Goal: Find specific page/section: Find specific page/section

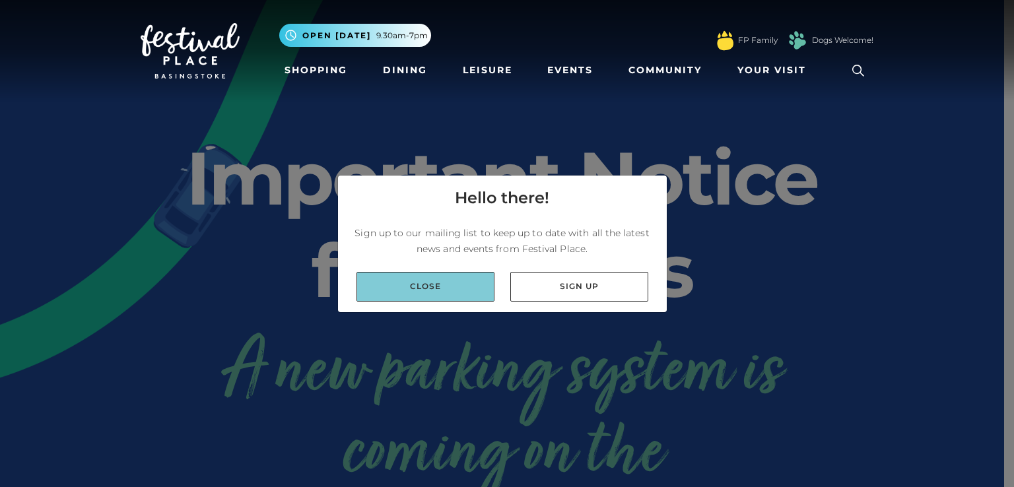
click at [475, 283] on link "Close" at bounding box center [425, 287] width 138 height 30
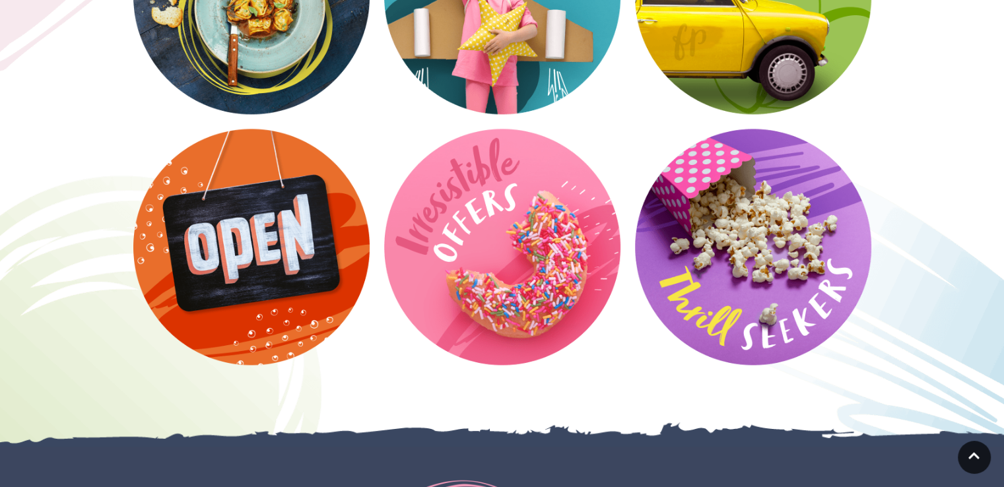
scroll to position [1845, 0]
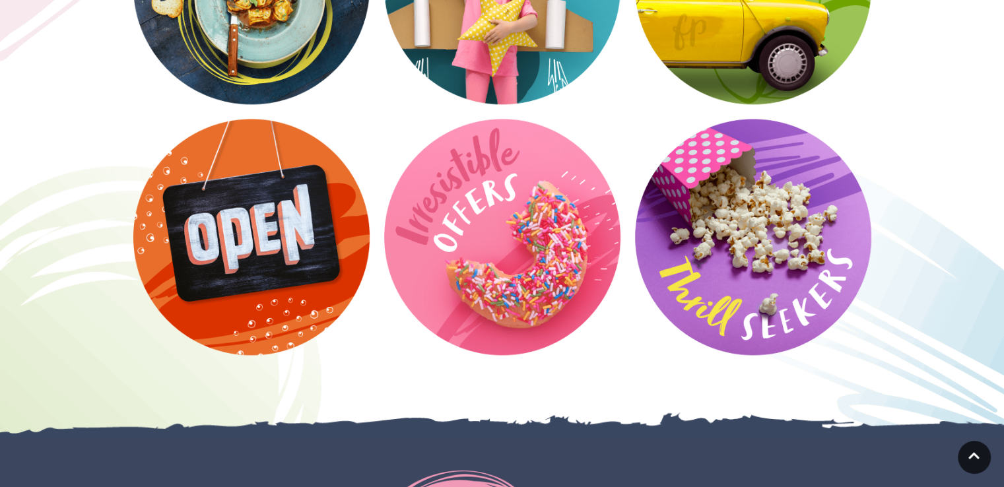
drag, startPoint x: 1013, startPoint y: 51, endPoint x: 988, endPoint y: 261, distance: 212.1
click at [988, 261] on html "Skip to Navigation Skip to Content Toggle navigation .st5{fill:none;stroke:#FFF…" at bounding box center [502, 187] width 1004 height 4064
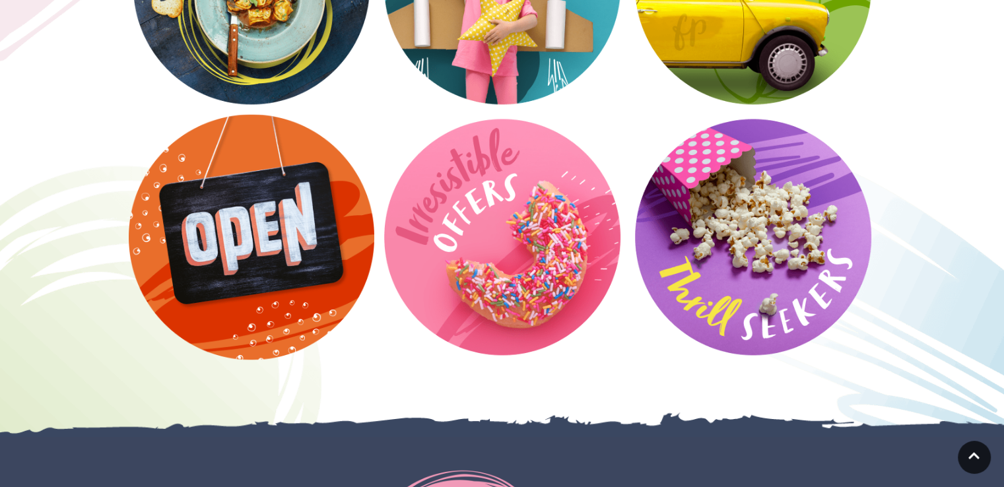
click at [327, 208] on video at bounding box center [252, 237] width 246 height 246
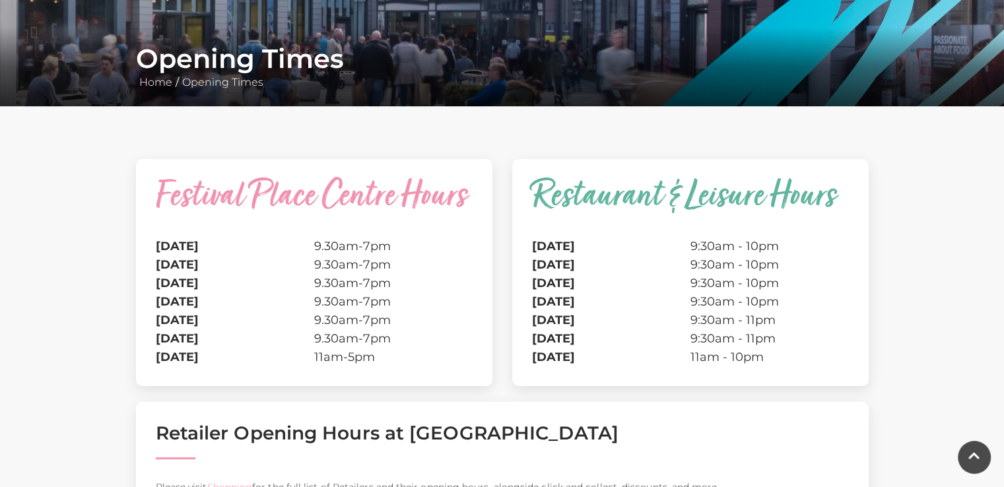
scroll to position [230, 0]
